Goal: Task Accomplishment & Management: Use online tool/utility

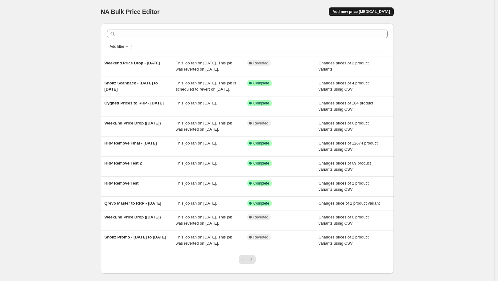
click at [383, 12] on span "Add new price [MEDICAL_DATA]" at bounding box center [361, 11] width 57 height 5
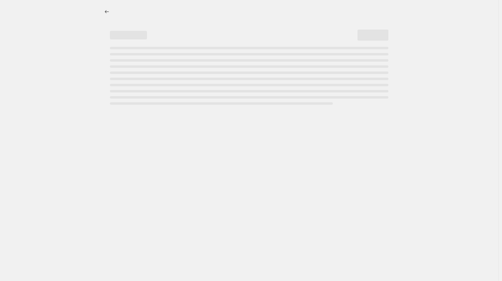
select select "percentage"
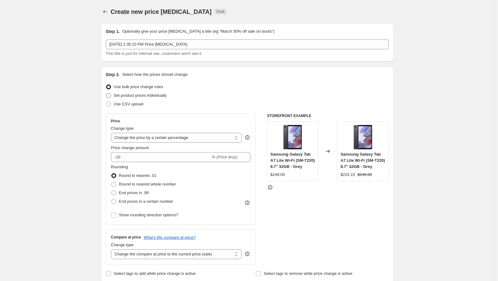
click at [141, 94] on span "Set product prices individually" at bounding box center [140, 95] width 53 height 5
click at [106, 93] on input "Set product prices individually" at bounding box center [106, 93] width 0 height 0
radio input "true"
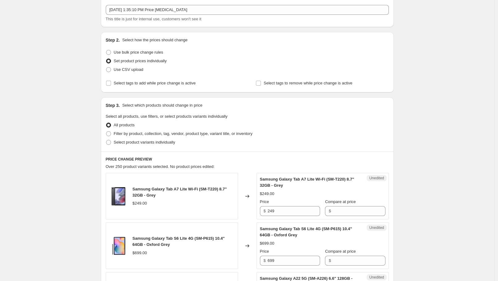
scroll to position [34, 0]
click at [145, 142] on span "Select product variants individually" at bounding box center [144, 142] width 61 height 5
click at [106, 141] on input "Select product variants individually" at bounding box center [106, 140] width 0 height 0
radio input "true"
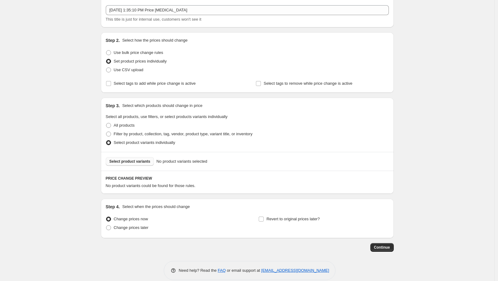
click at [150, 162] on button "Select product variants" at bounding box center [130, 161] width 48 height 9
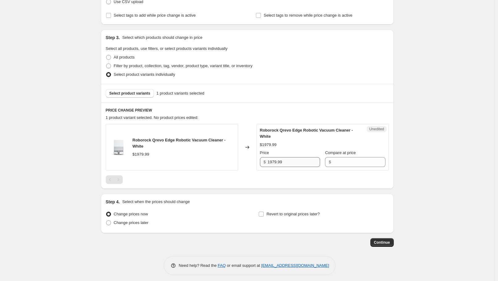
scroll to position [103, 0]
click at [300, 161] on input "1979.99" at bounding box center [294, 162] width 52 height 10
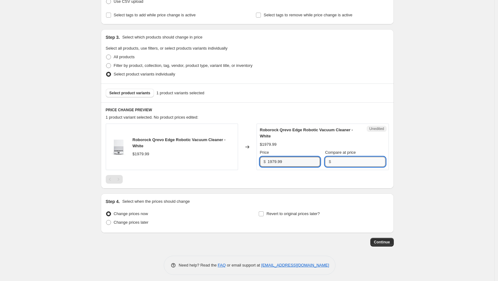
click at [335, 161] on input "Compare at price" at bounding box center [359, 162] width 52 height 10
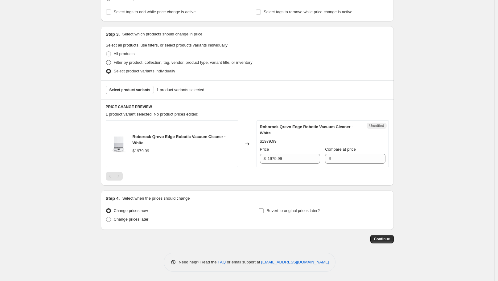
click at [118, 61] on span "Filter by product, collection, tag, vendor, product type, variant title, or inv…" at bounding box center [183, 62] width 139 height 5
click at [106, 60] on input "Filter by product, collection, tag, vendor, product type, variant title, or inv…" at bounding box center [106, 60] width 0 height 0
radio input "true"
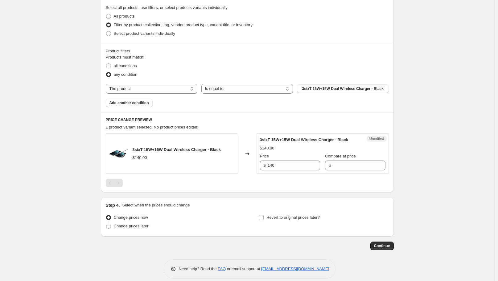
scroll to position [150, 0]
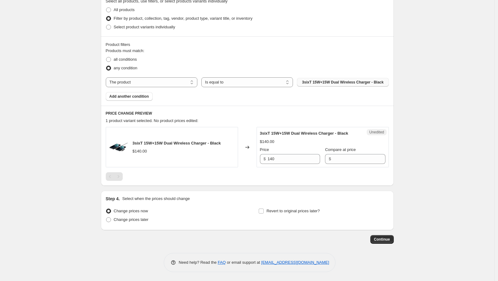
click at [329, 78] on button "3sixT 15W+15W Dual Wireless Charger - Black" at bounding box center [343, 82] width 92 height 9
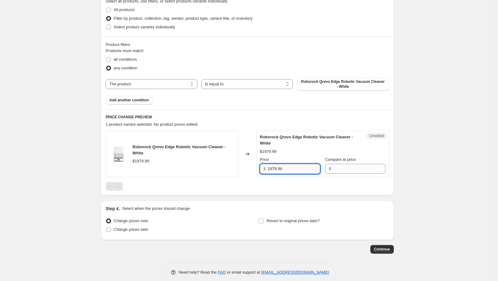
click at [295, 170] on input "1979.99" at bounding box center [294, 169] width 52 height 10
click at [274, 171] on input "1979.99" at bounding box center [294, 169] width 52 height 10
type input "1949.99"
click at [413, 146] on div "Create new price [MEDICAL_DATA]. This page is ready Create new price [MEDICAL_D…" at bounding box center [247, 70] width 494 height 441
click at [281, 220] on span "Revert to original prices later?" at bounding box center [293, 221] width 53 height 5
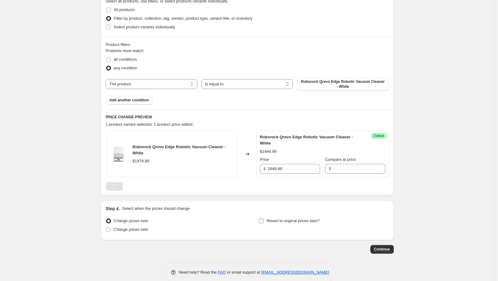
click at [264, 220] on input "Revert to original prices later?" at bounding box center [261, 221] width 5 height 5
checkbox input "true"
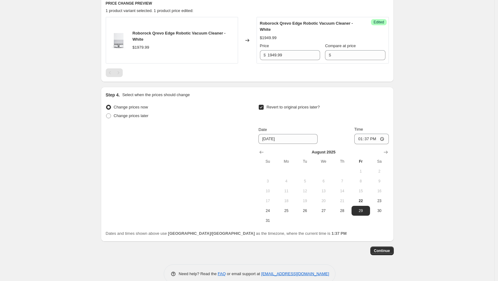
scroll to position [275, 0]
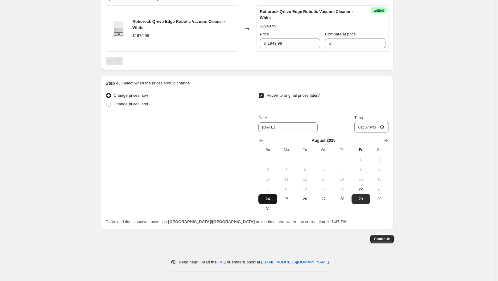
click at [271, 197] on span "24" at bounding box center [268, 199] width 14 height 5
type input "[DATE]"
click at [383, 238] on span "Continue" at bounding box center [382, 239] width 16 height 5
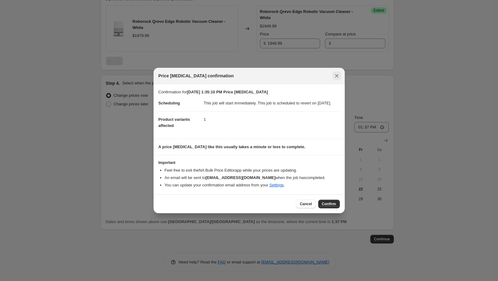
click at [334, 73] on icon "Close" at bounding box center [337, 76] width 6 height 6
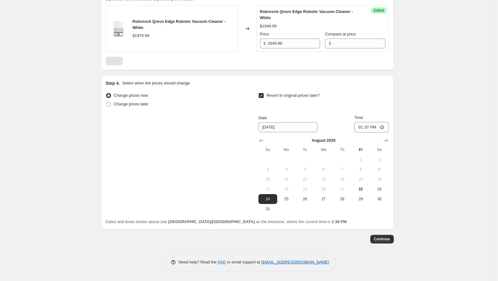
click at [375, 133] on div "[DATE] Su Mo Tu We Th Fr Sa 1 2 3 4 5 6 7 8 9 10 11 12 13 14 15 16 17 18 19 20 …" at bounding box center [321, 173] width 135 height 81
click at [386, 126] on input "13:37" at bounding box center [371, 127] width 35 height 10
type input "19:29"
click at [414, 217] on div "Create new price [MEDICAL_DATA]. This page is ready Create new price [MEDICAL_D…" at bounding box center [247, 3] width 494 height 557
click at [389, 238] on span "Continue" at bounding box center [382, 239] width 16 height 5
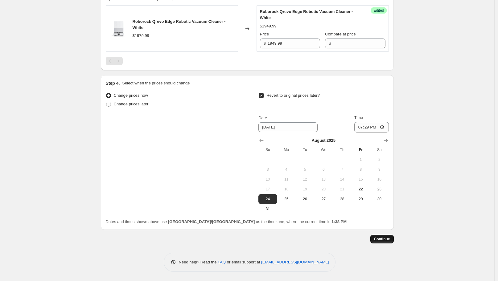
scroll to position [0, 0]
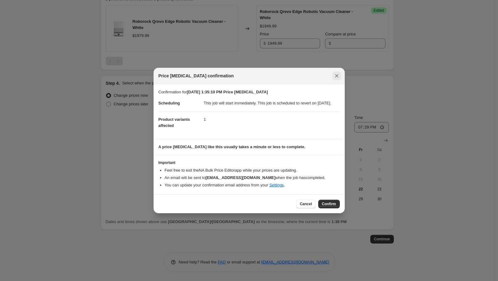
click at [337, 73] on icon "Close" at bounding box center [337, 76] width 6 height 6
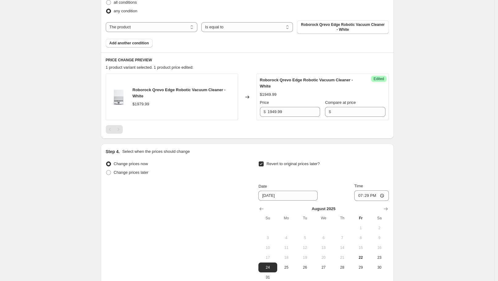
scroll to position [275, 0]
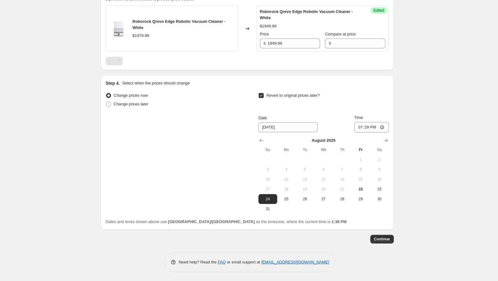
drag, startPoint x: 390, startPoint y: 238, endPoint x: 425, endPoint y: 247, distance: 36.4
click at [449, 242] on div "Create new price [MEDICAL_DATA]. This page is ready Create new price [MEDICAL_D…" at bounding box center [247, 3] width 494 height 557
click at [381, 238] on span "Continue" at bounding box center [382, 239] width 16 height 5
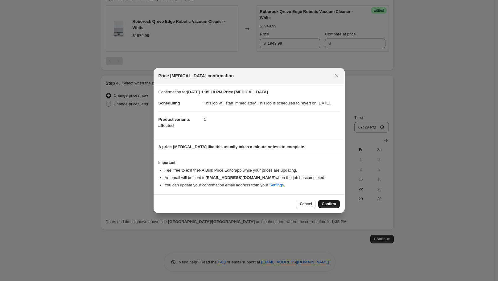
click at [326, 204] on button "Confirm" at bounding box center [329, 204] width 22 height 9
